Goal: Task Accomplishment & Management: Complete application form

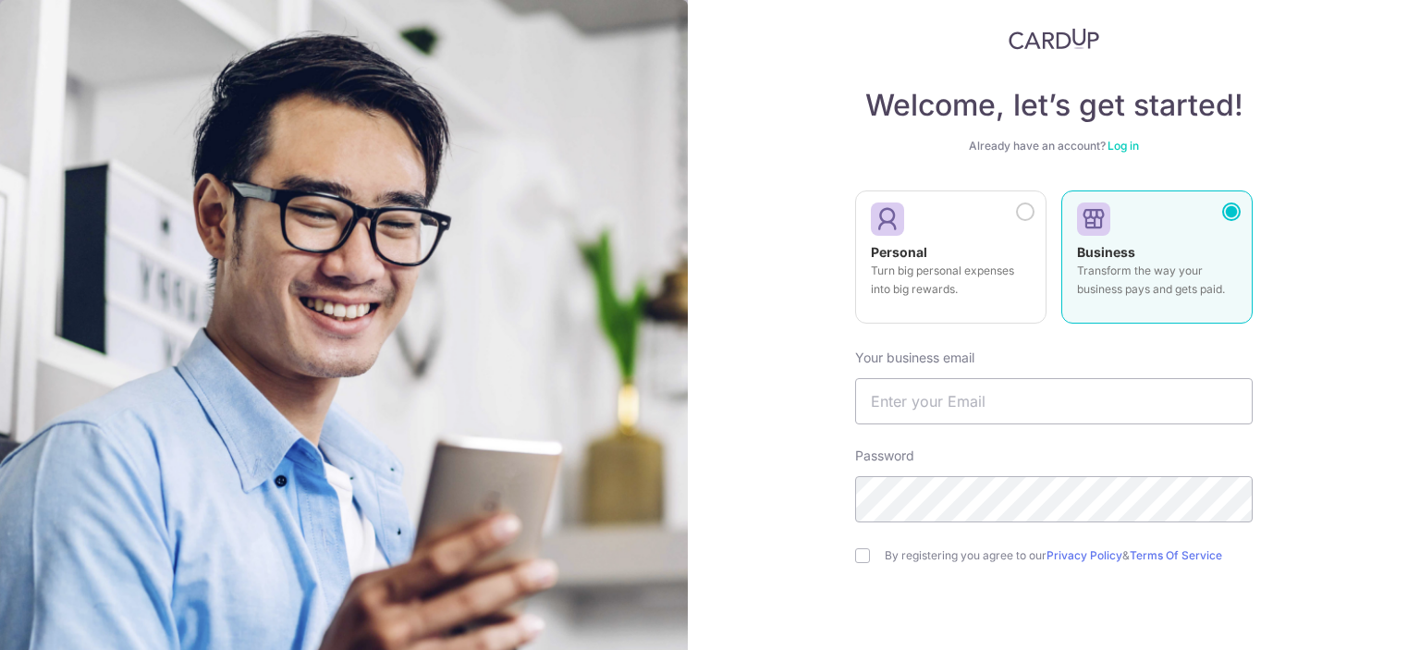
scroll to position [35, 0]
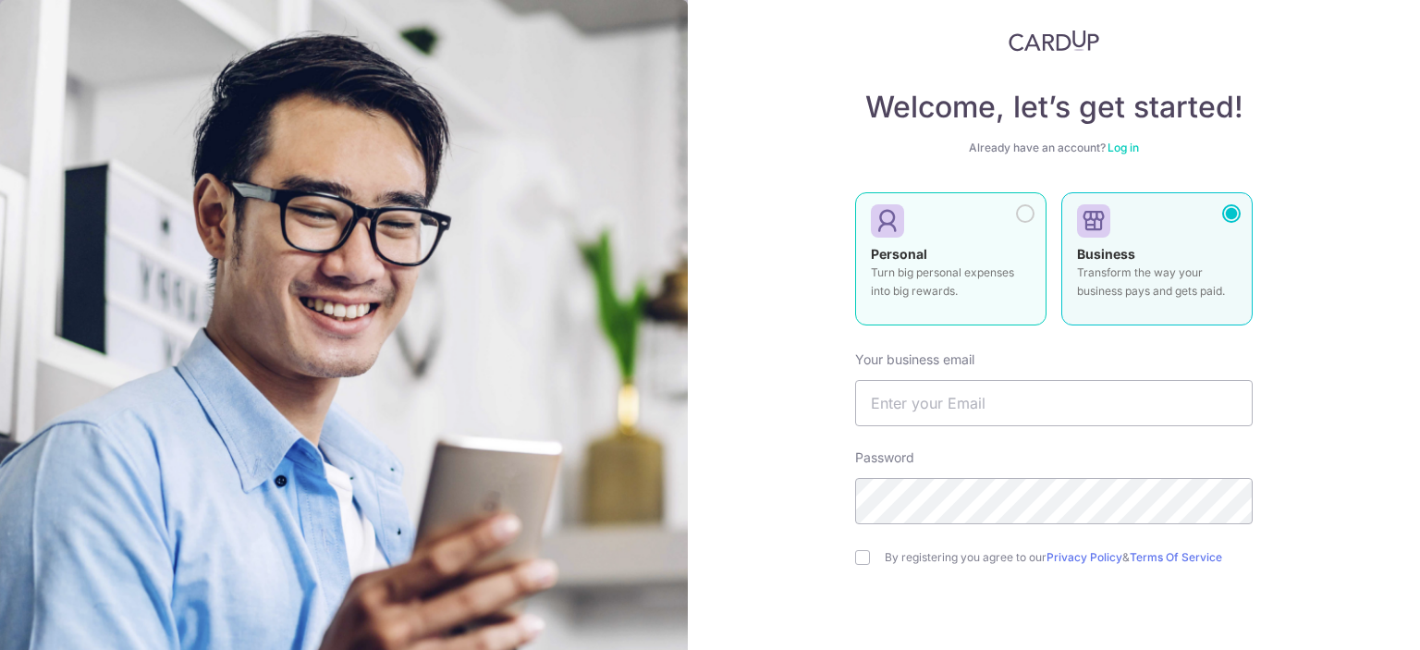
click at [939, 257] on div "Personal Turn big personal expenses into big rewards." at bounding box center [951, 277] width 160 height 65
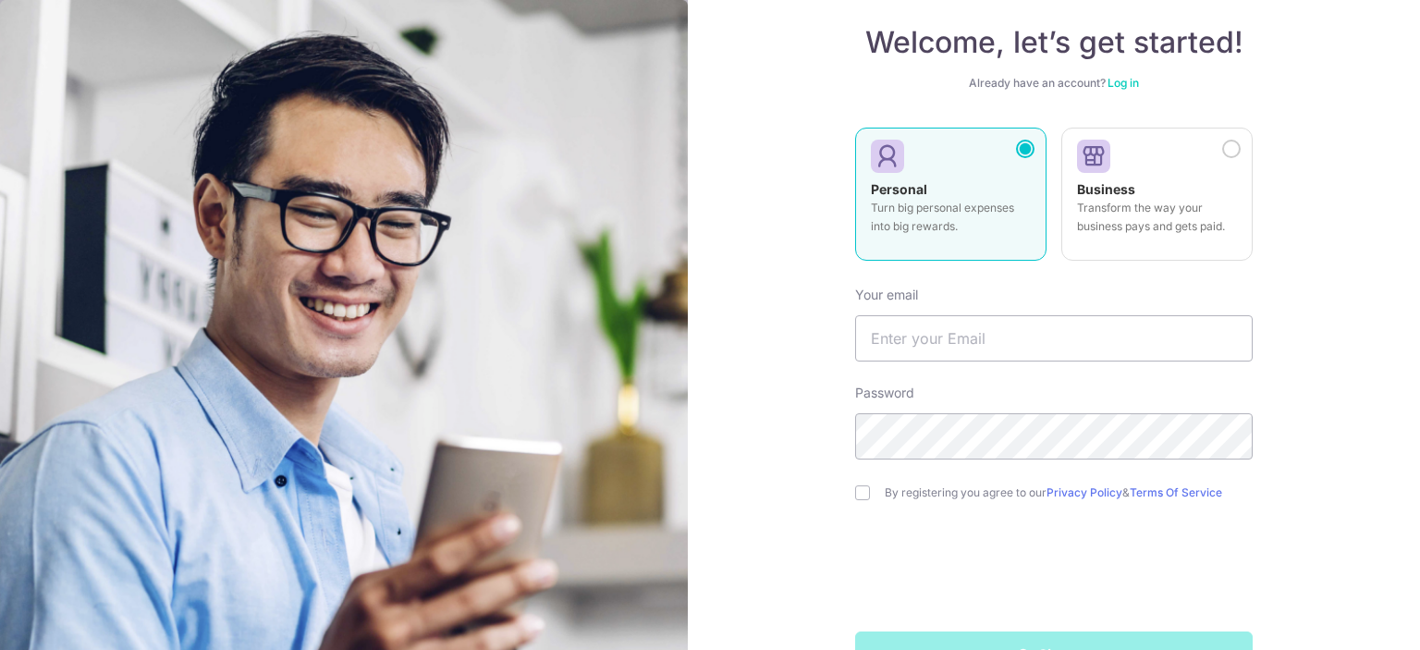
scroll to position [102, 0]
click at [990, 336] on input "text" at bounding box center [1053, 336] width 397 height 46
type input "[EMAIL_ADDRESS][DOMAIN_NAME]"
click at [855, 489] on input "checkbox" at bounding box center [862, 490] width 15 height 15
checkbox input "true"
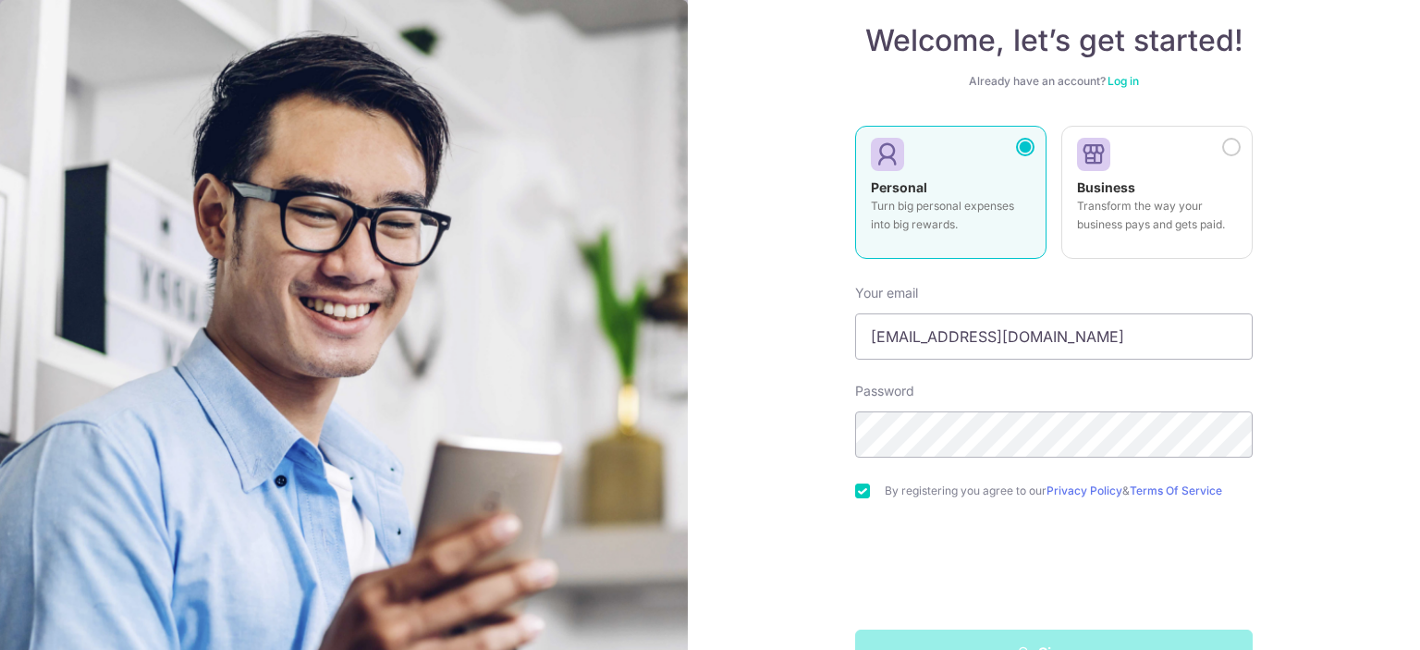
scroll to position [156, 0]
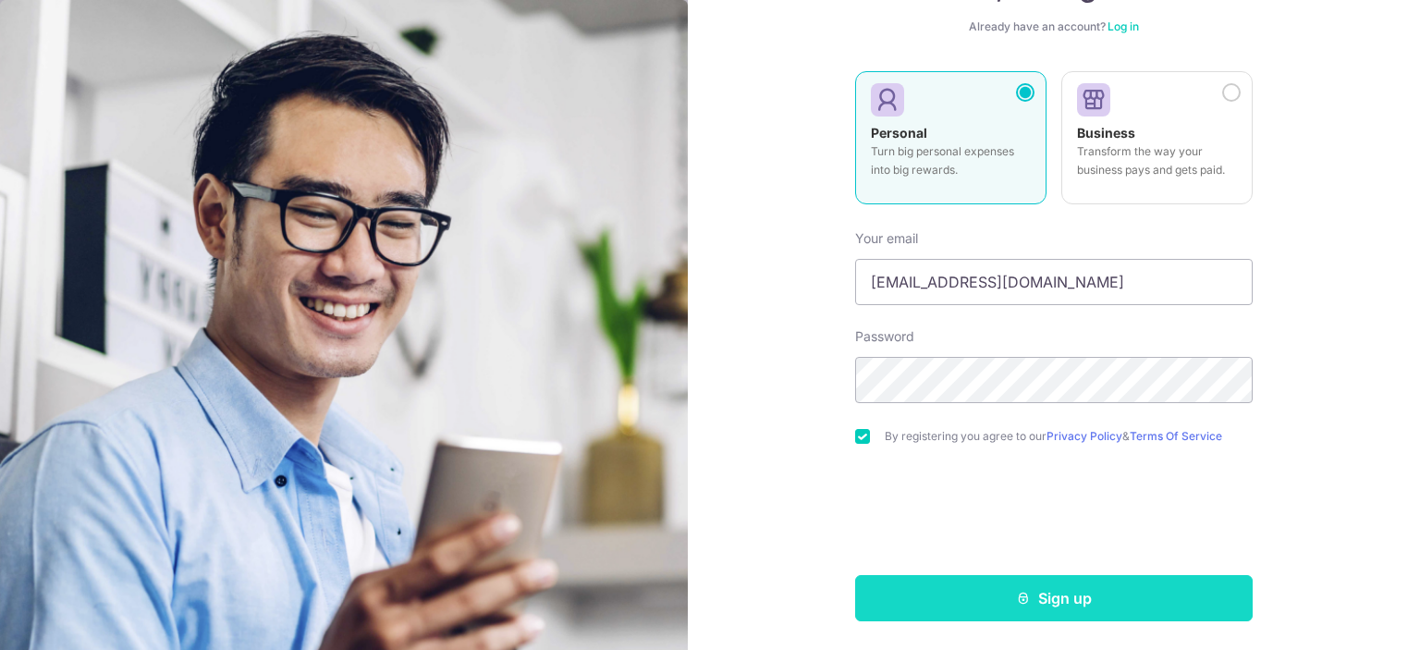
click at [983, 602] on button "Sign up" at bounding box center [1053, 598] width 397 height 46
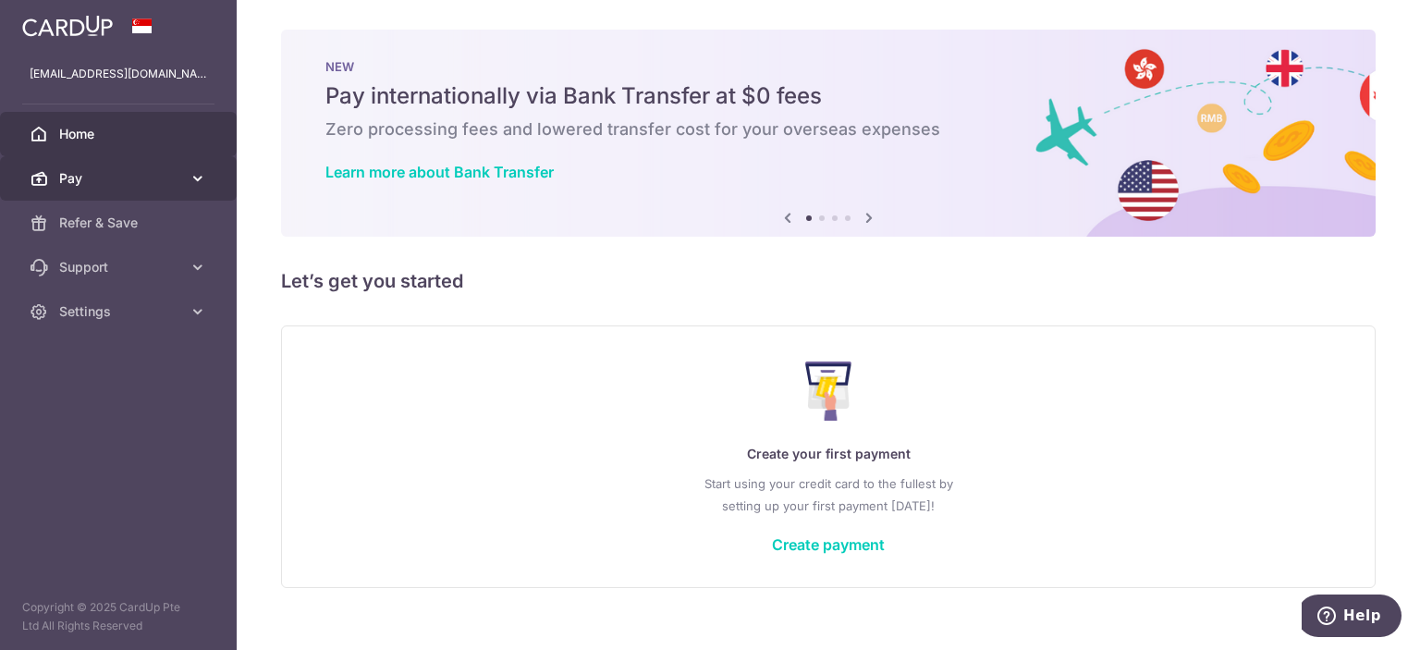
click at [160, 177] on span "Pay" at bounding box center [120, 178] width 122 height 18
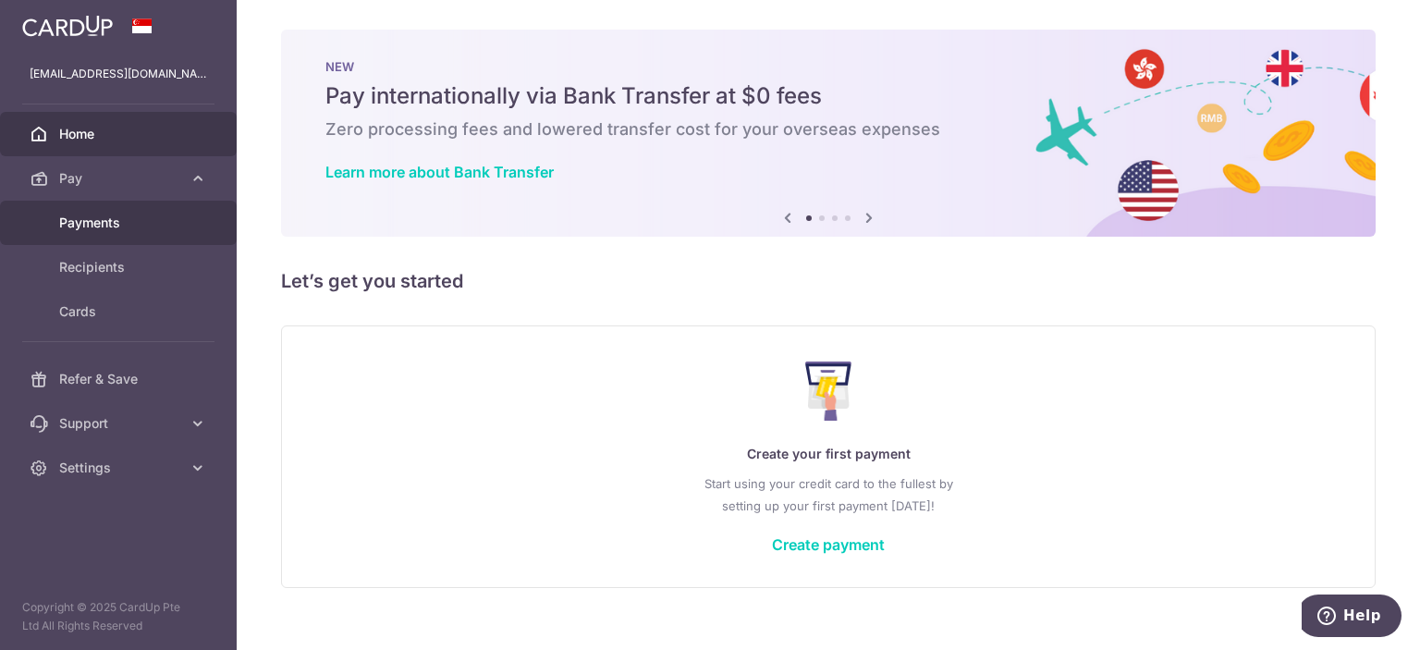
click at [111, 225] on span "Payments" at bounding box center [120, 223] width 122 height 18
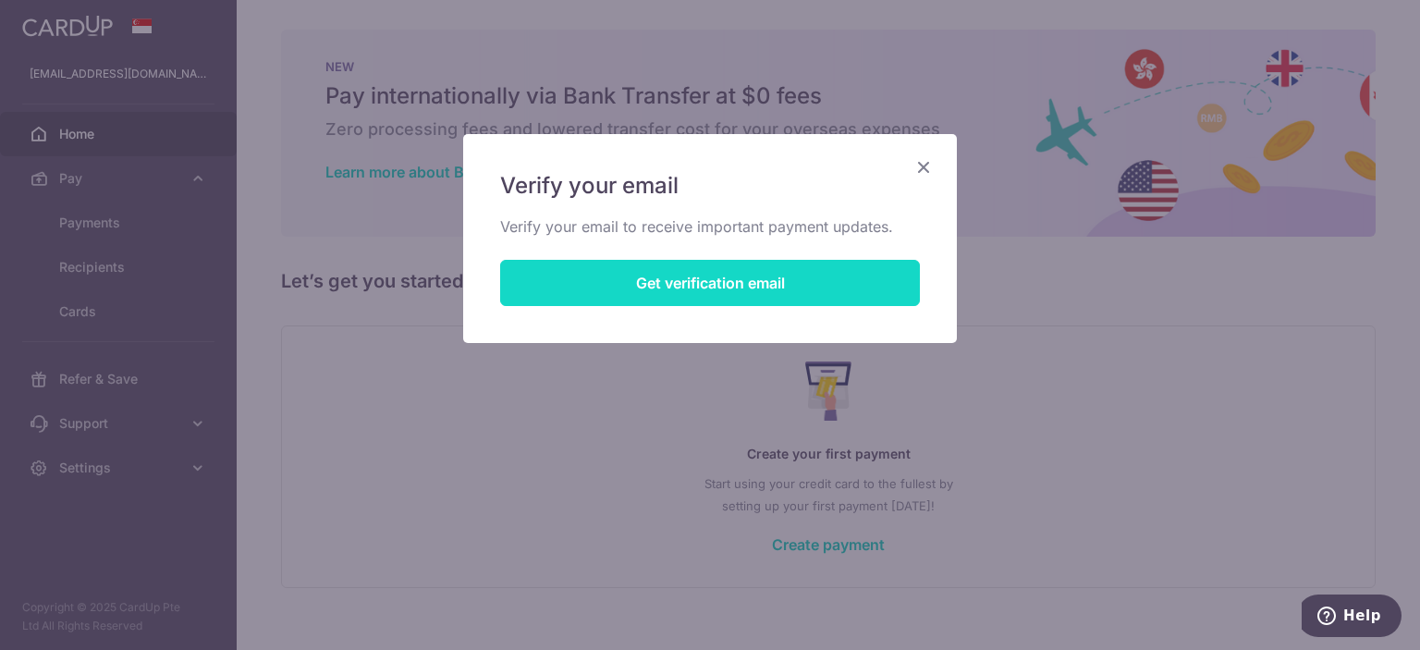
click at [599, 279] on button "Get verification email" at bounding box center [710, 283] width 420 height 46
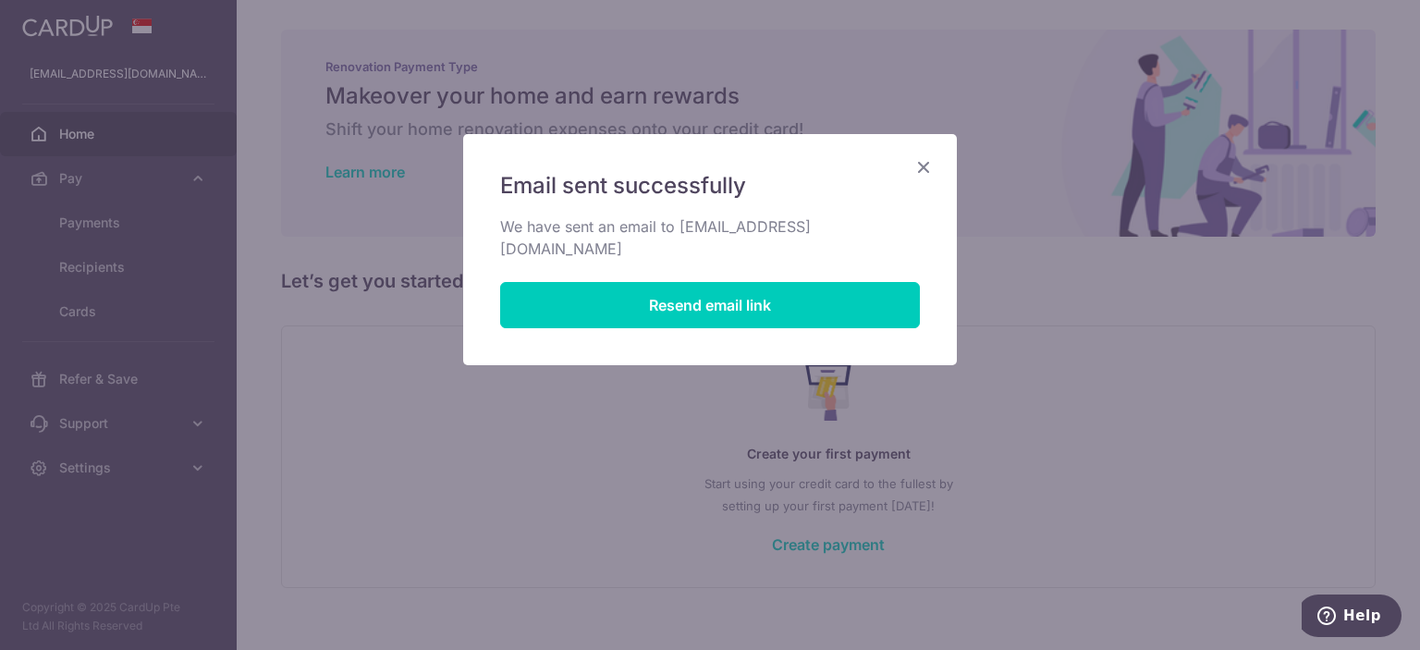
drag, startPoint x: 599, startPoint y: 279, endPoint x: 1149, endPoint y: -92, distance: 663.2
click at [1149, 0] on html "fontgue@yahoo.com Home Pay Payments Recipients Cards Refer & Save Support FAQ C…" at bounding box center [710, 325] width 1420 height 650
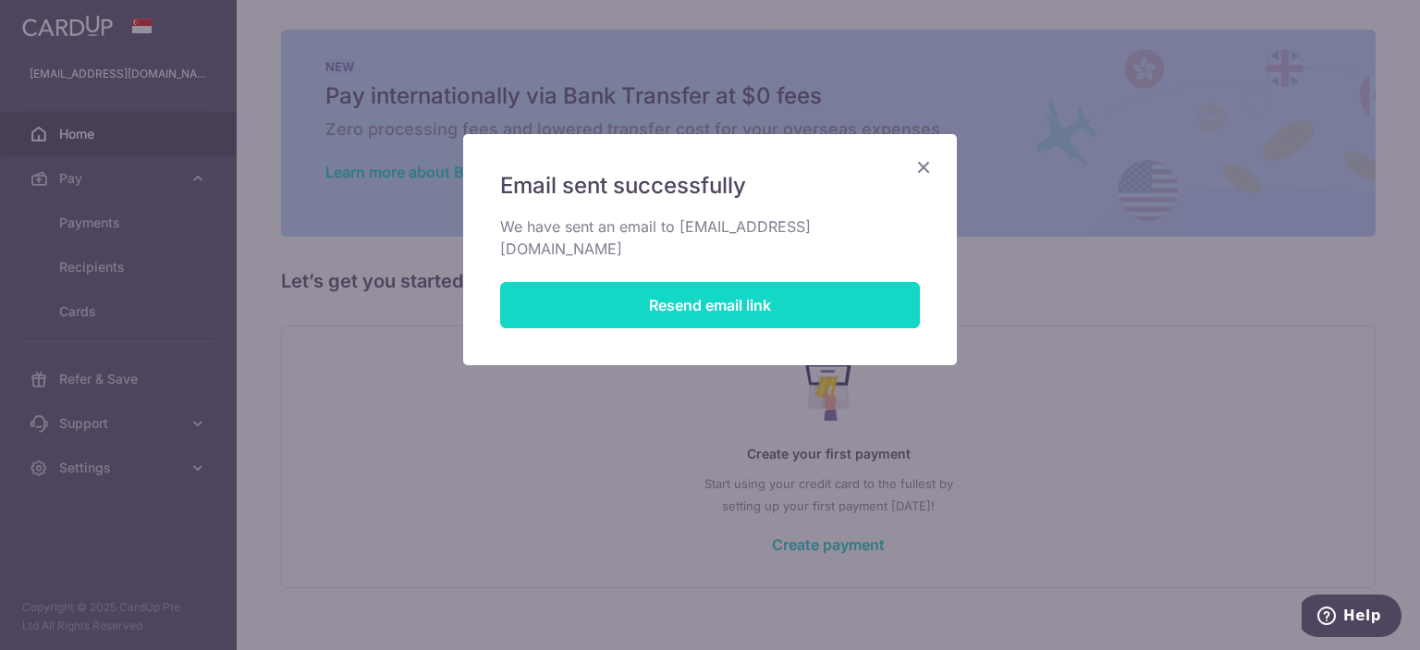
click at [746, 282] on button "Resend email link" at bounding box center [710, 305] width 420 height 46
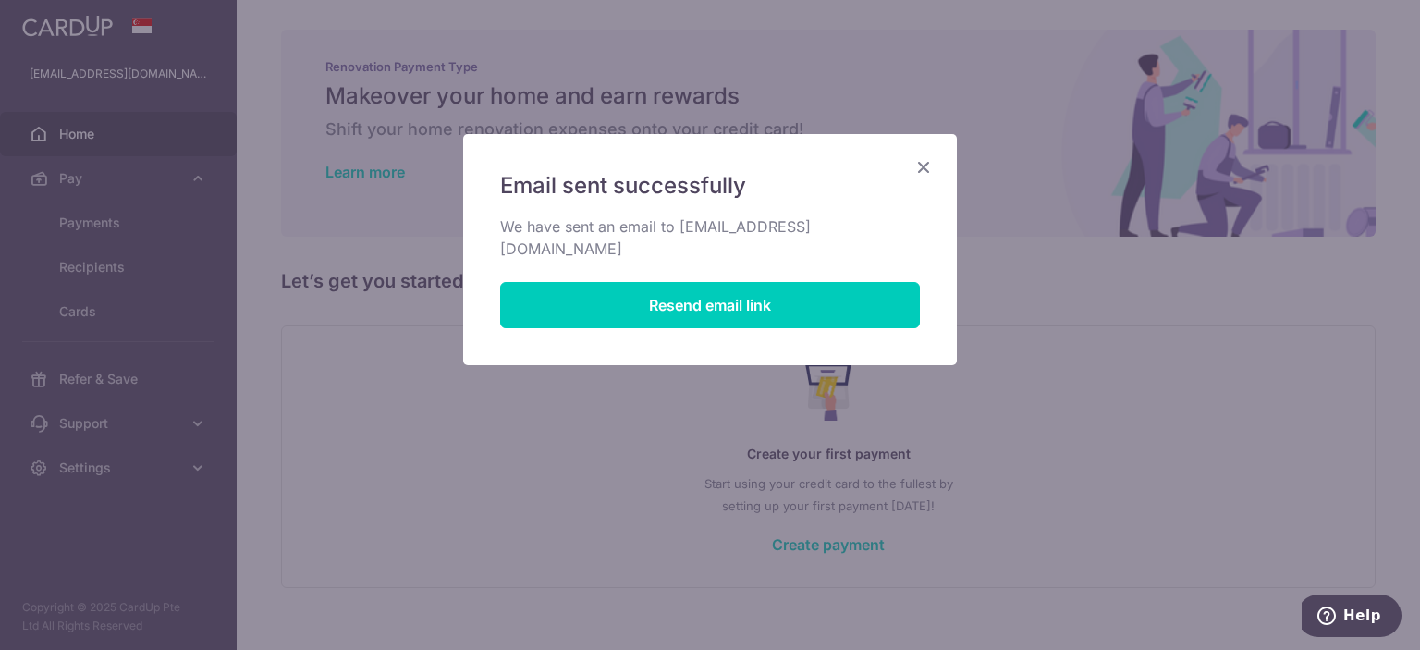
click at [921, 162] on icon "Close" at bounding box center [923, 166] width 22 height 23
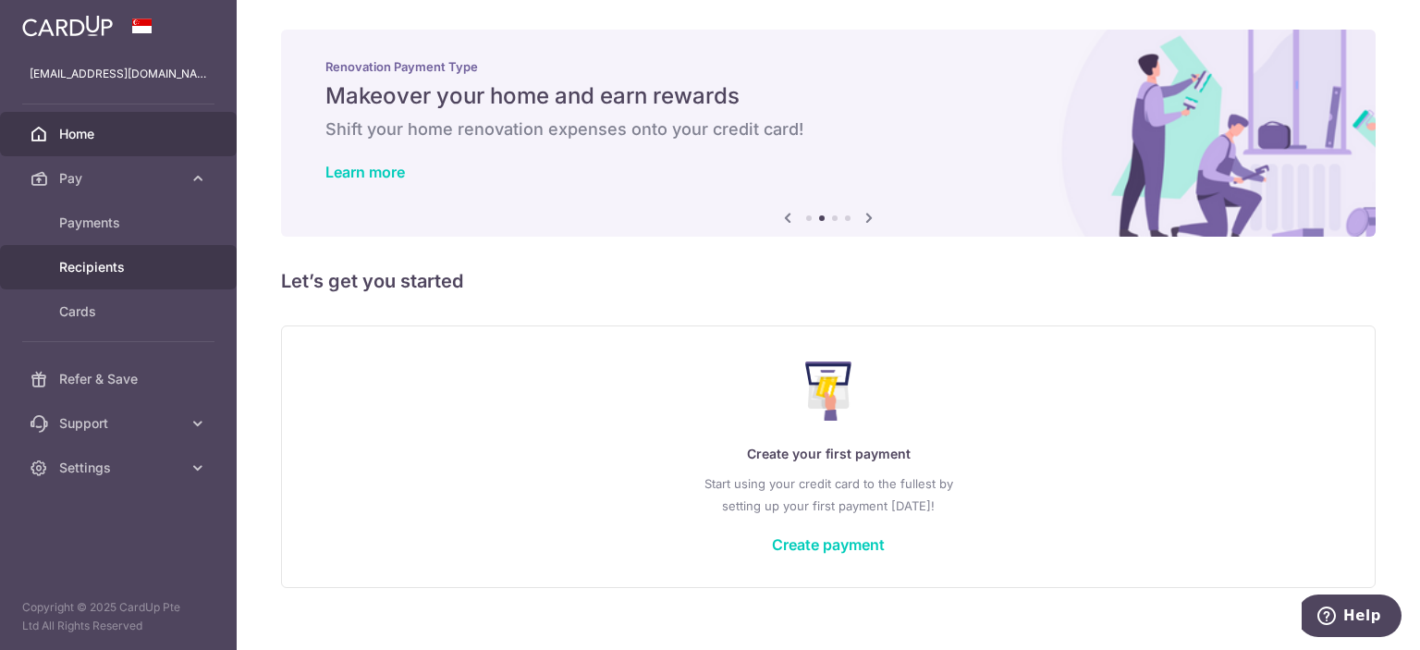
click at [95, 269] on span "Recipients" at bounding box center [120, 267] width 122 height 18
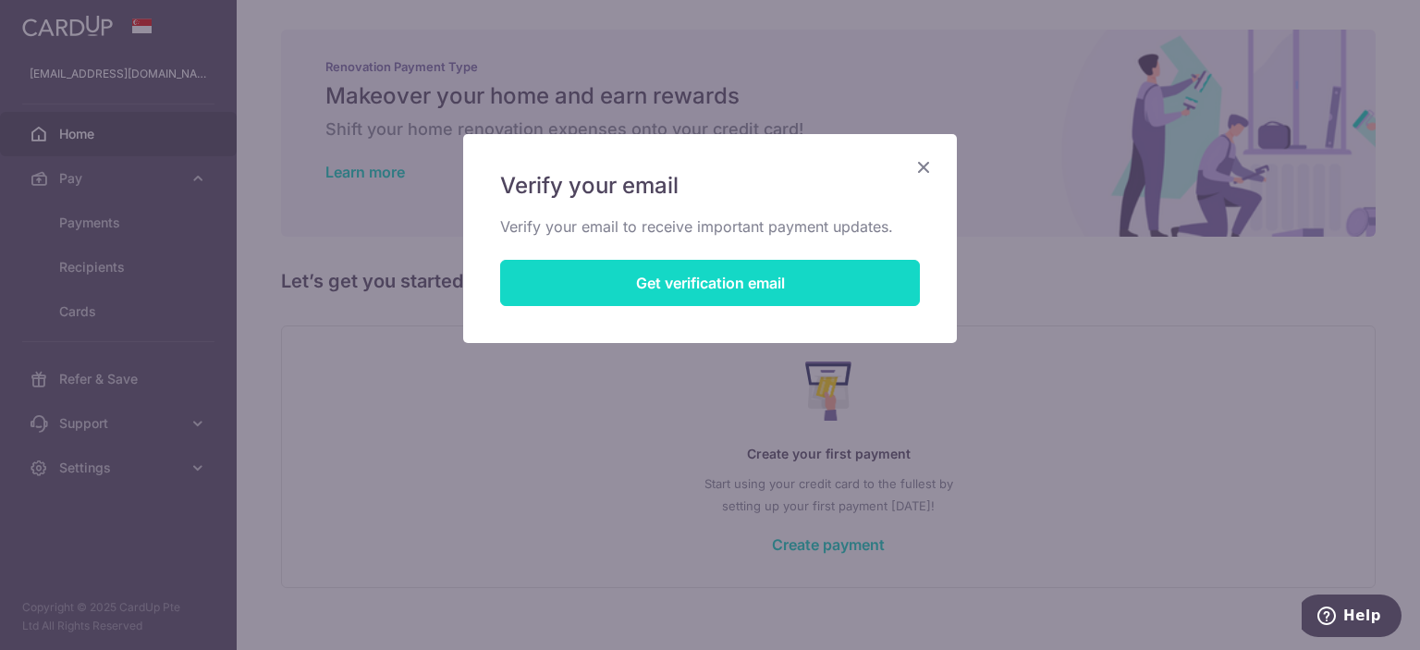
click at [791, 284] on button "Get verification email" at bounding box center [710, 283] width 420 height 46
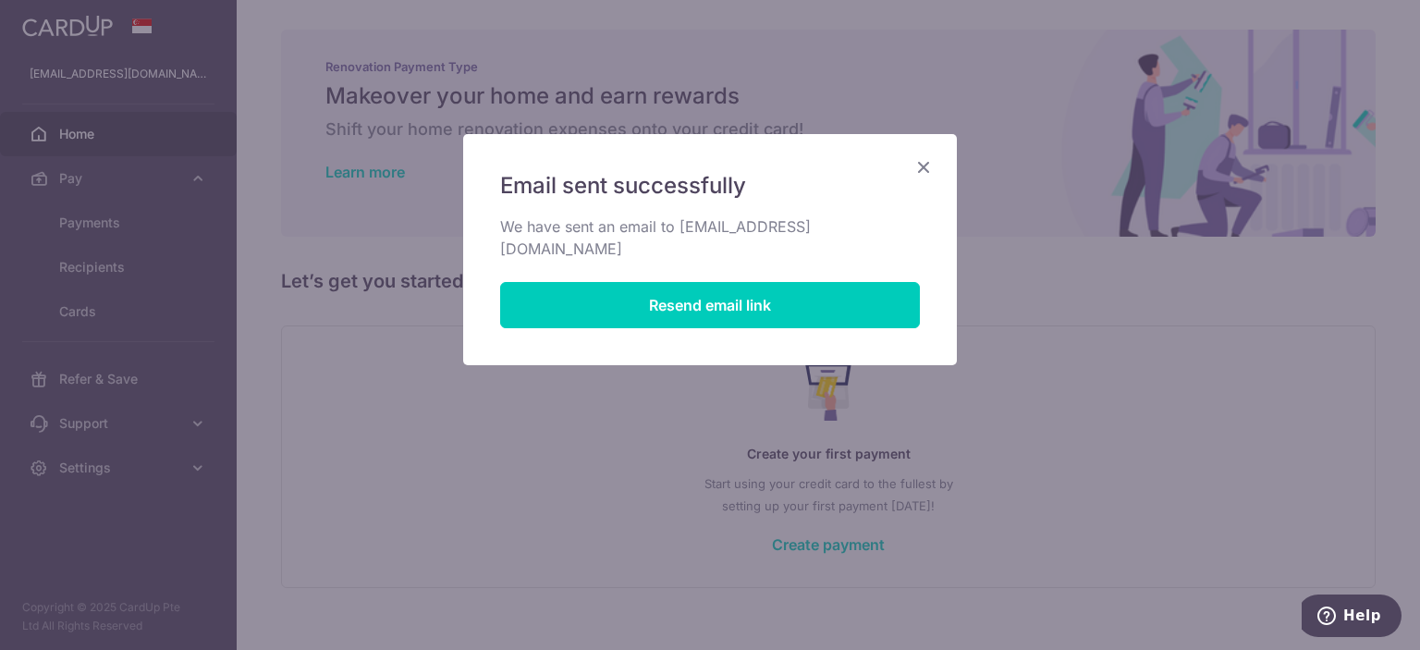
click at [917, 171] on icon "Close" at bounding box center [923, 166] width 22 height 23
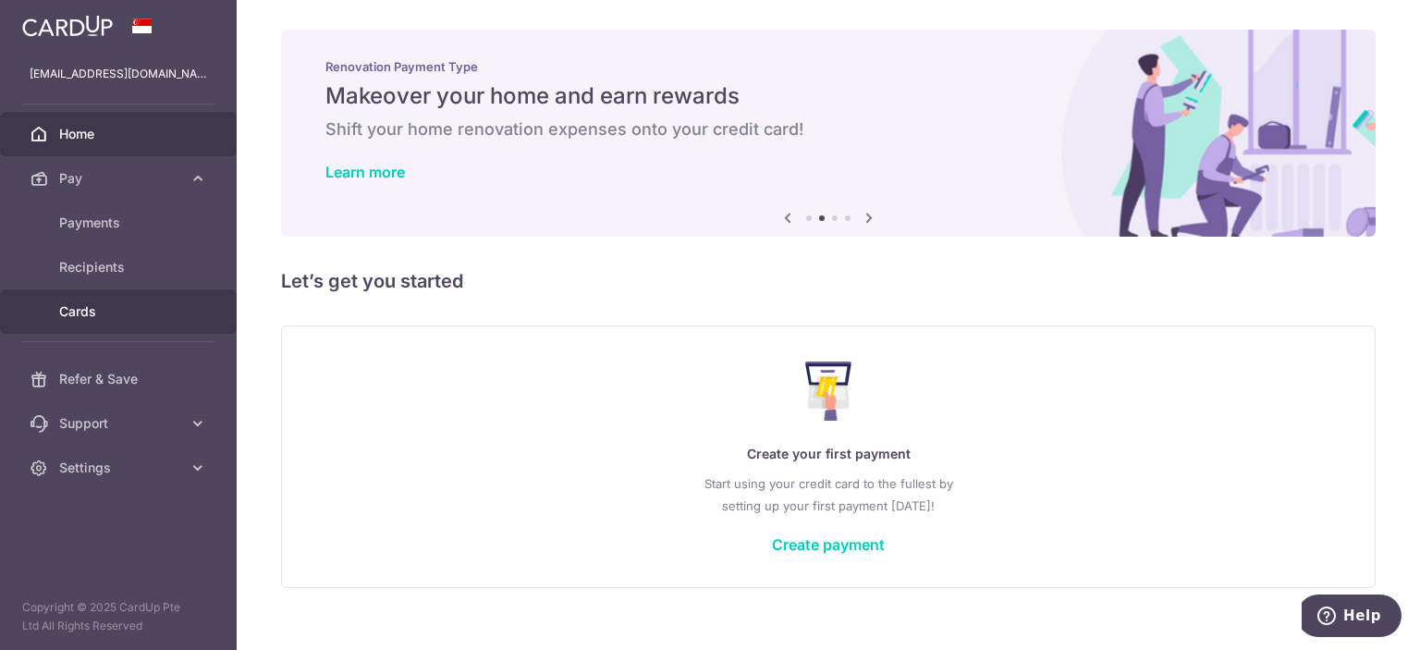
click at [110, 318] on span "Cards" at bounding box center [120, 311] width 122 height 18
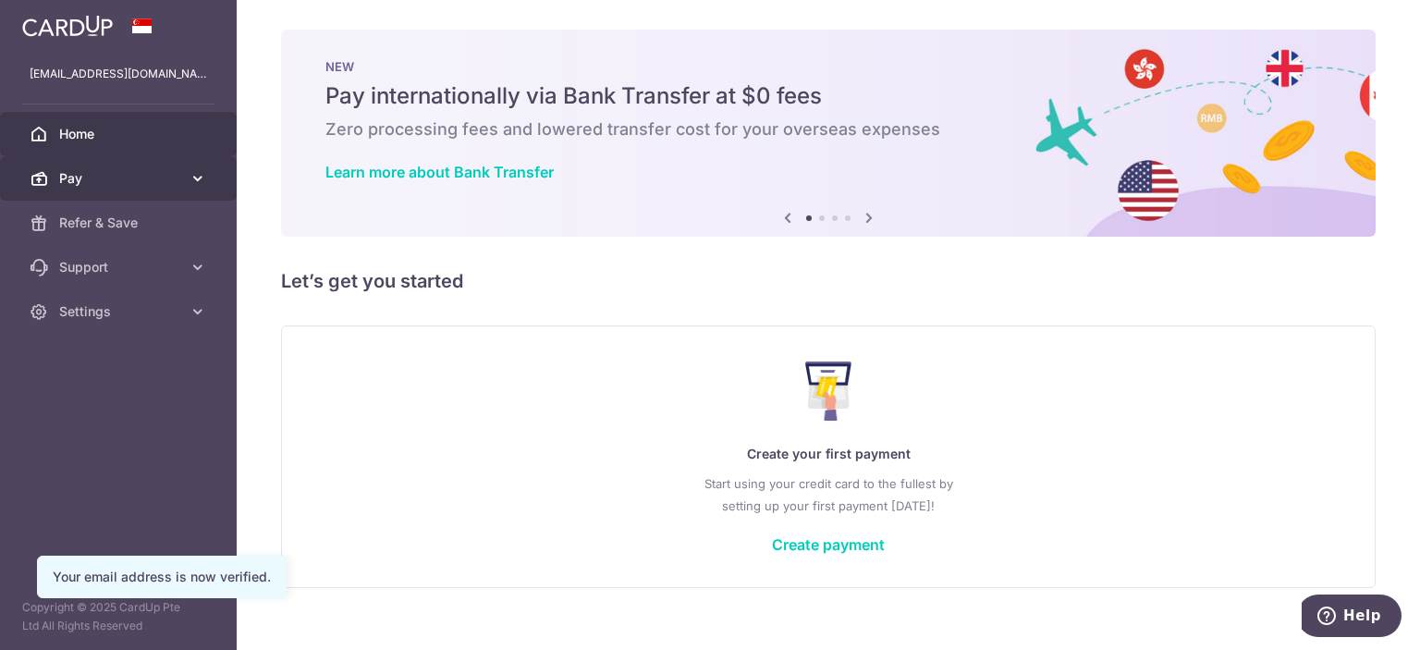
click at [104, 176] on span "Pay" at bounding box center [120, 178] width 122 height 18
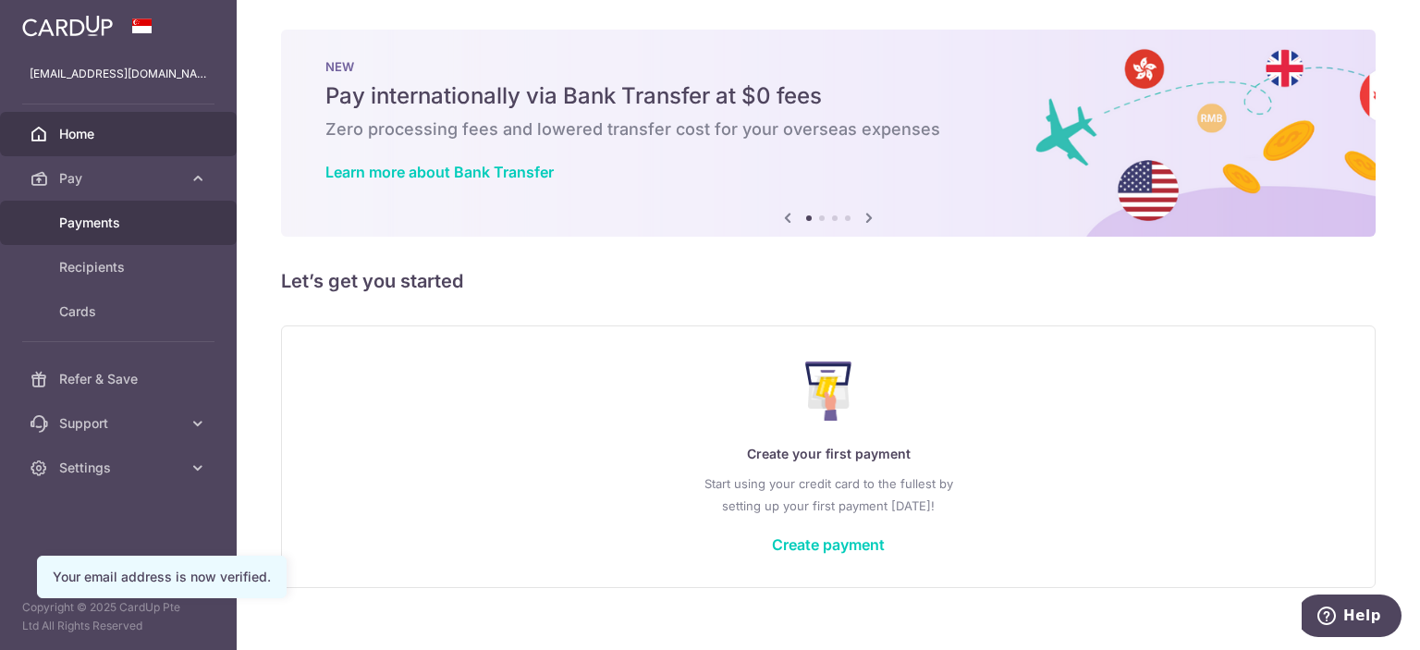
click at [86, 232] on link "Payments" at bounding box center [118, 223] width 237 height 44
